Goal: Information Seeking & Learning: Compare options

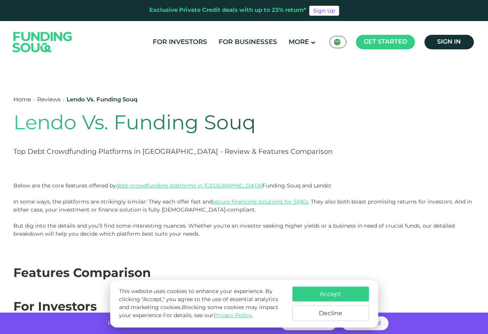
click at [332, 296] on button "Accept" at bounding box center [330, 294] width 77 height 15
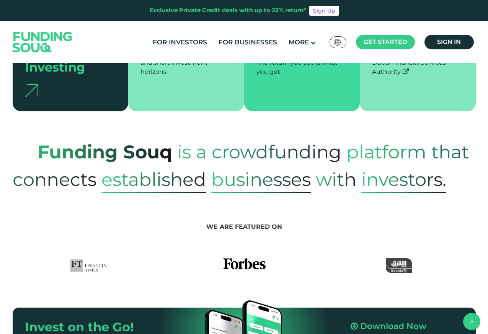
scroll to position [275, 0]
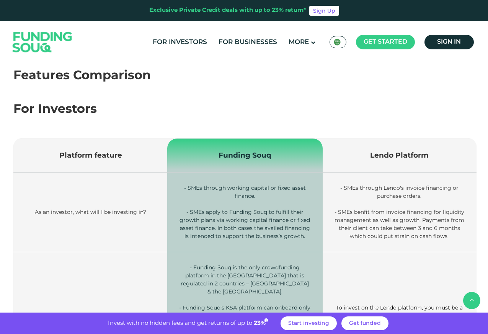
scroll to position [230, 0]
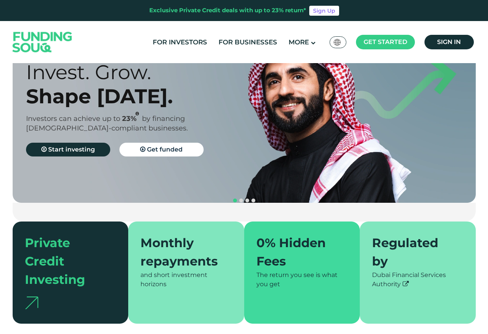
scroll to position [138, 0]
